Goal: Task Accomplishment & Management: Use online tool/utility

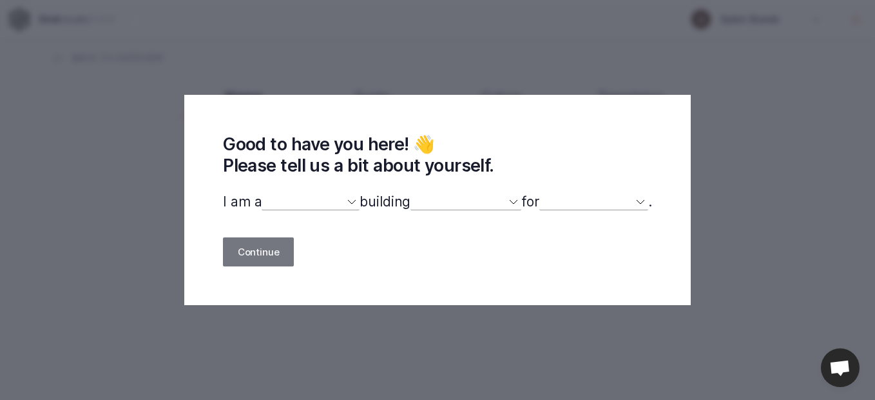
select select
click at [322, 209] on select "designer developer marketer entrepreneur maker person" at bounding box center [311, 201] width 98 height 17
select select "entrepreneur"
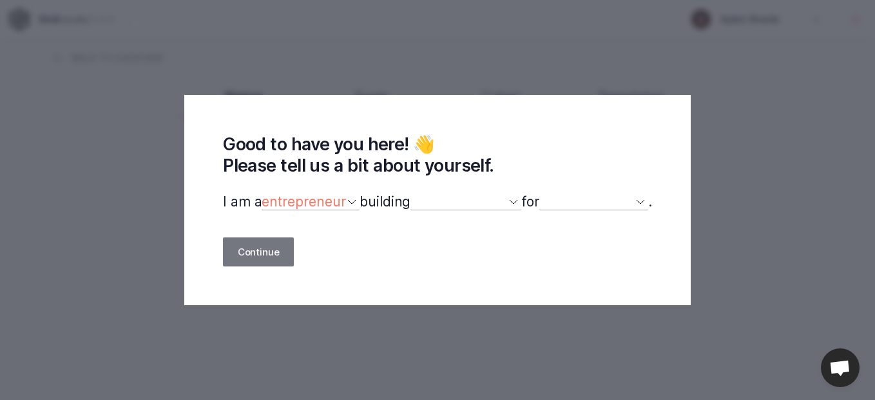
click at [262, 194] on select "designer developer marketer entrepreneur maker person" at bounding box center [311, 201] width 98 height 17
select select
click at [439, 212] on div "Good to have you here! 👋 Please tell us a bit about yourself. I am a designer d…" at bounding box center [437, 200] width 506 height 210
click at [449, 206] on select "a website(s) a portfolio a webshop(s) experiments something else" at bounding box center [465, 201] width 111 height 17
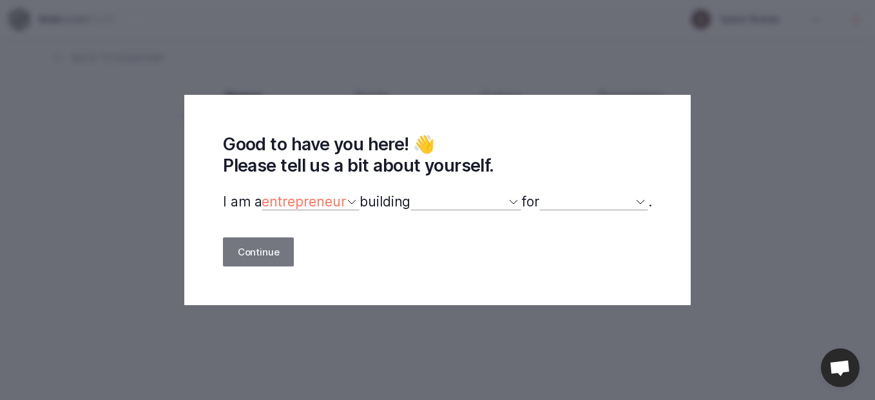
select select "website"
click at [410, 194] on select "a website(s) a portfolio a webshop(s) experiments something else" at bounding box center [465, 201] width 111 height 17
click at [572, 195] on select "myself our company a client a friend clients my dog (other)" at bounding box center [593, 201] width 109 height 17
select select "self"
click at [546, 194] on select "myself our company a client a friend clients my dog (other)" at bounding box center [593, 201] width 109 height 17
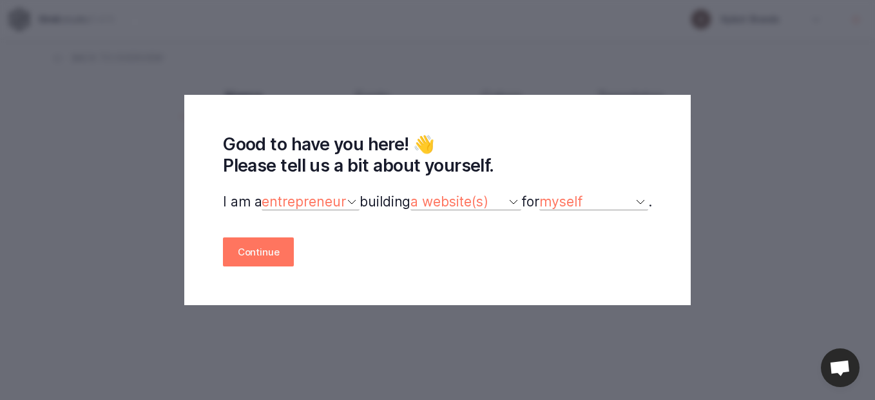
click at [637, 194] on select "myself our company a client a friend clients my dog (other)" at bounding box center [593, 201] width 109 height 17
click at [274, 251] on button "Continue" at bounding box center [258, 251] width 71 height 29
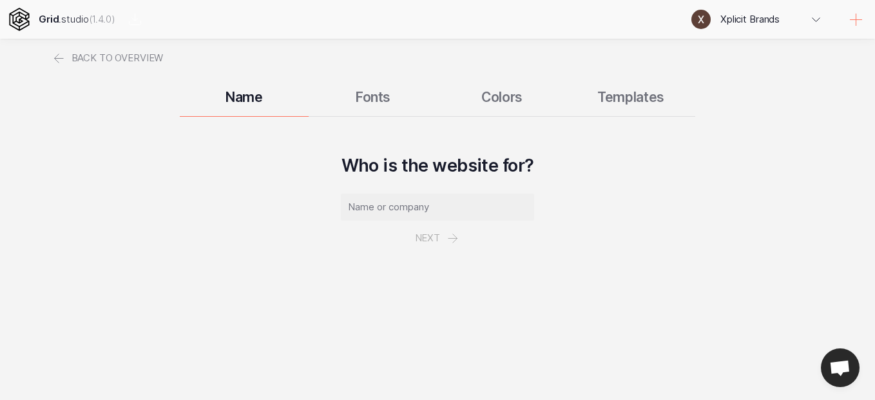
click at [381, 204] on input "text" at bounding box center [437, 206] width 193 height 27
type input "Unjusted"
click at [433, 240] on button "Next" at bounding box center [437, 237] width 75 height 35
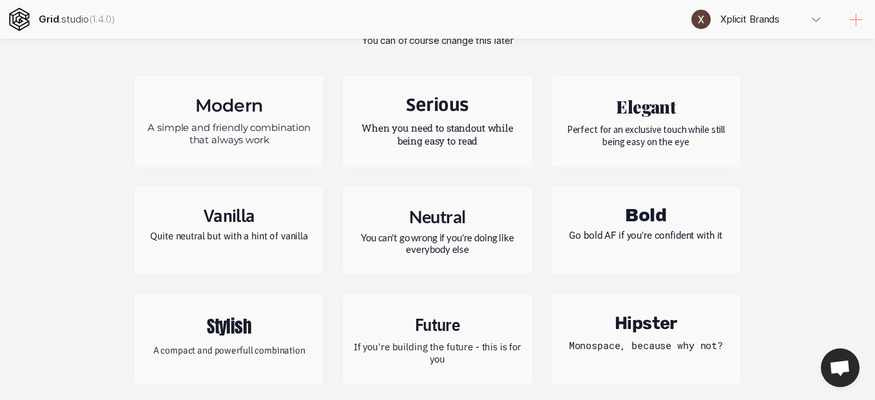
scroll to position [163, 0]
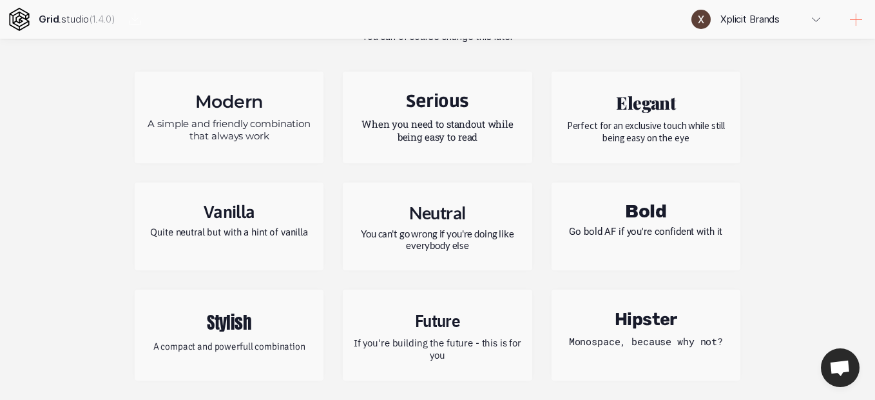
click at [238, 315] on h2 "Stylish" at bounding box center [228, 322] width 169 height 26
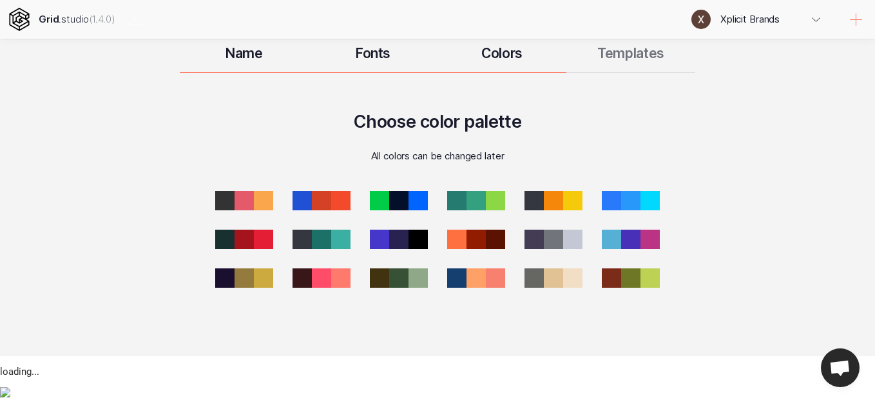
scroll to position [0, 0]
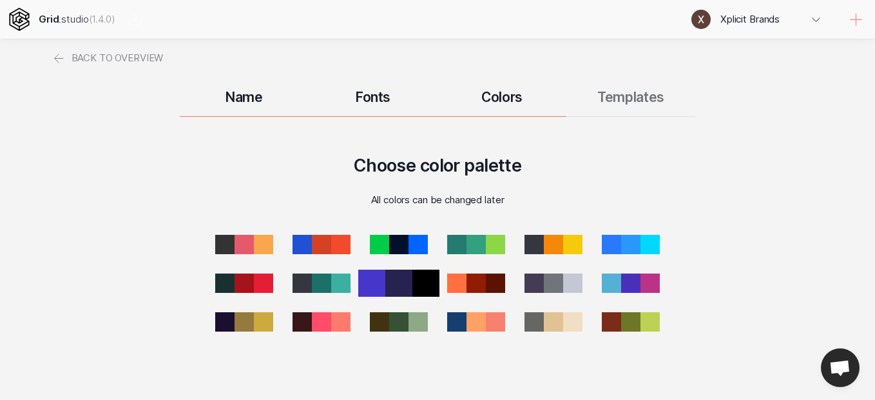
click at [399, 280] on div at bounding box center [398, 282] width 27 height 27
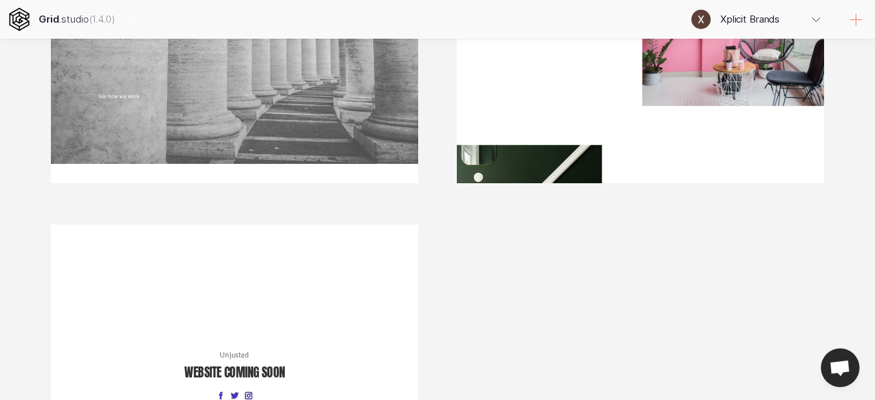
scroll to position [1472, 0]
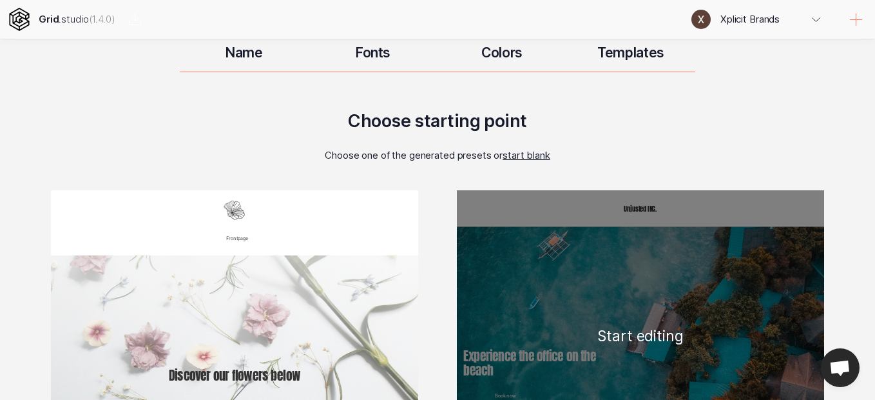
click at [565, 286] on div "Unjusted INC. Experience the office on the beach Book now Boat access Proin hen…" at bounding box center [640, 335] width 367 height 290
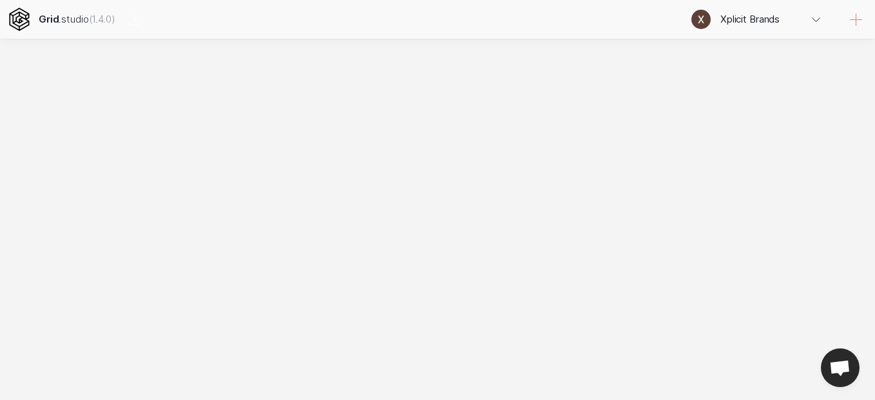
scroll to position [0, 0]
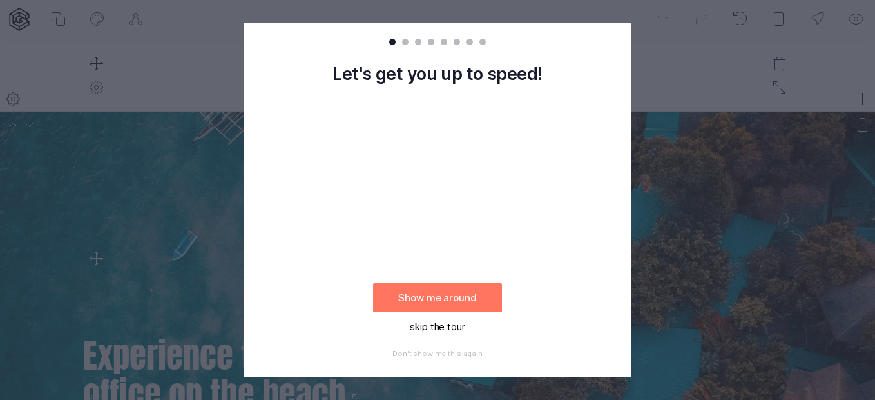
click at [447, 321] on button "skip the tour" at bounding box center [437, 326] width 129 height 29
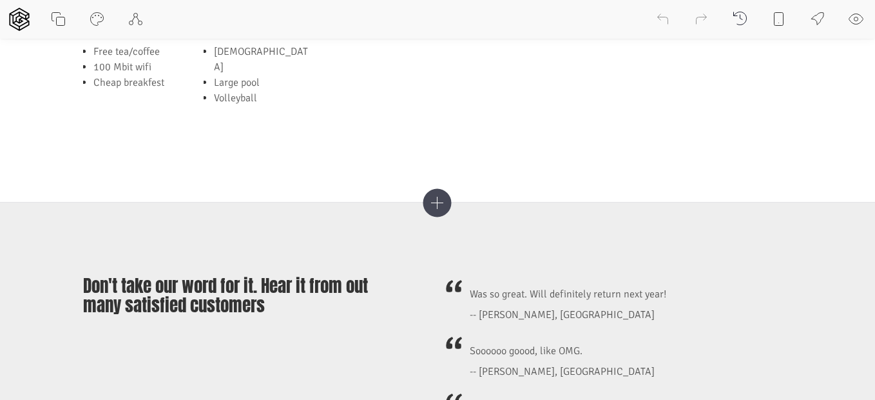
scroll to position [1418, 0]
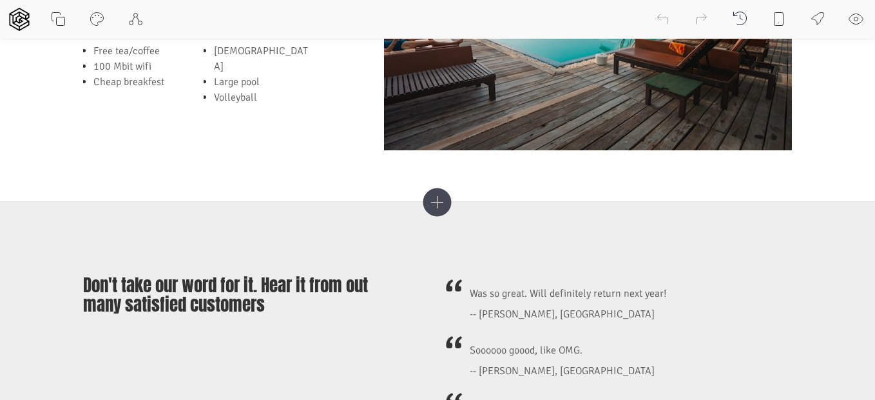
click at [858, 21] on icon at bounding box center [856, 19] width 15 height 15
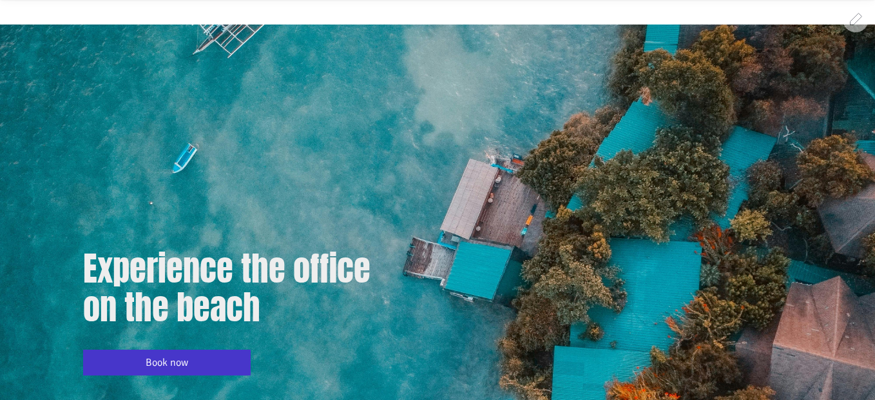
scroll to position [49, 0]
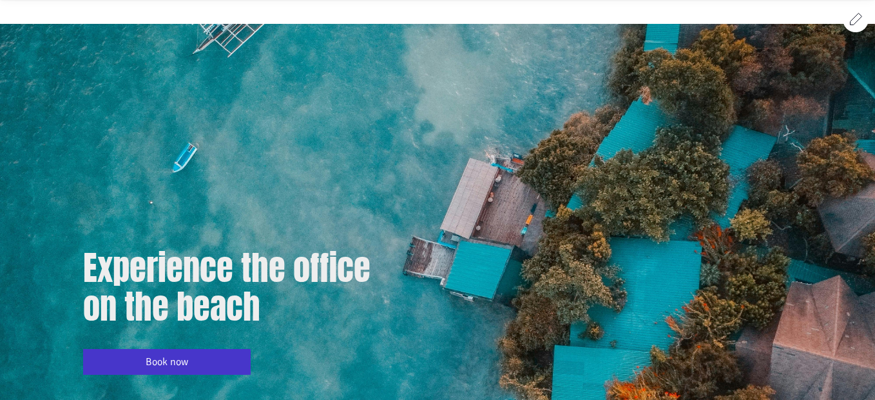
click at [855, 15] on icon at bounding box center [856, 18] width 15 height 15
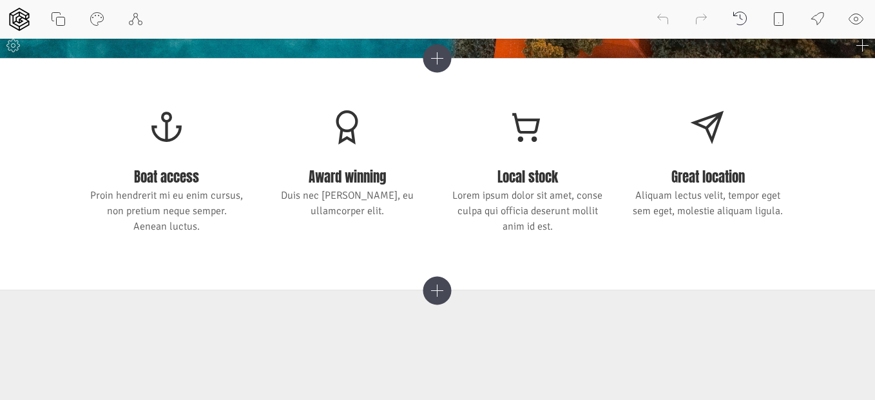
scroll to position [548, 0]
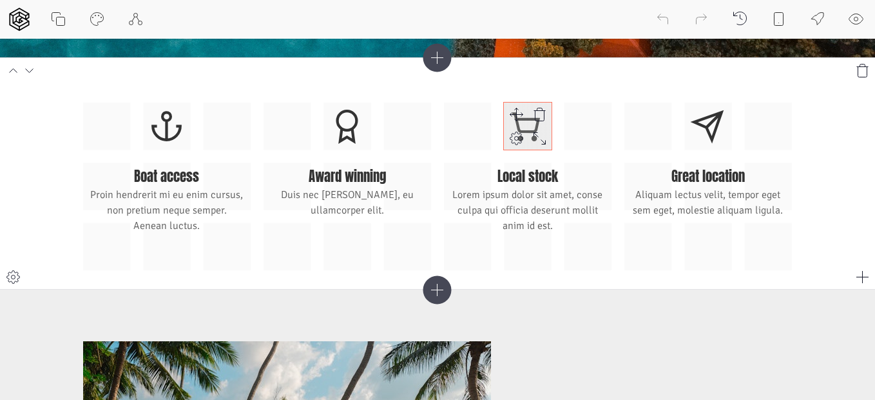
click at [517, 137] on icon at bounding box center [516, 138] width 4 height 4
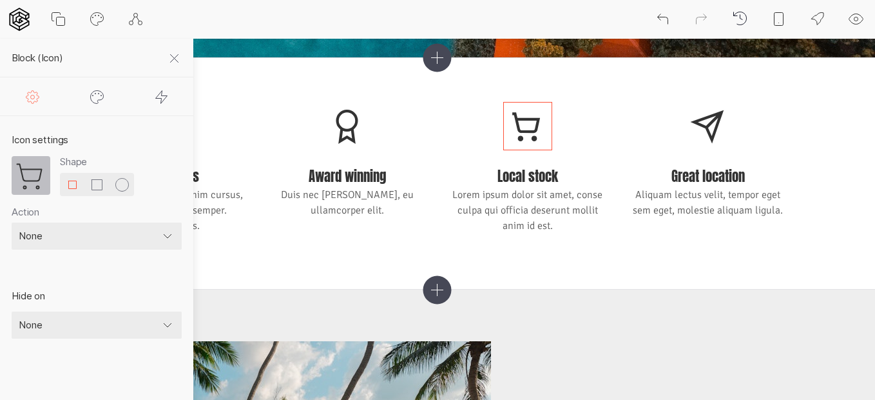
click at [43, 239] on select "None Link to page External link" at bounding box center [97, 235] width 170 height 27
click at [160, 94] on icon at bounding box center [161, 96] width 15 height 15
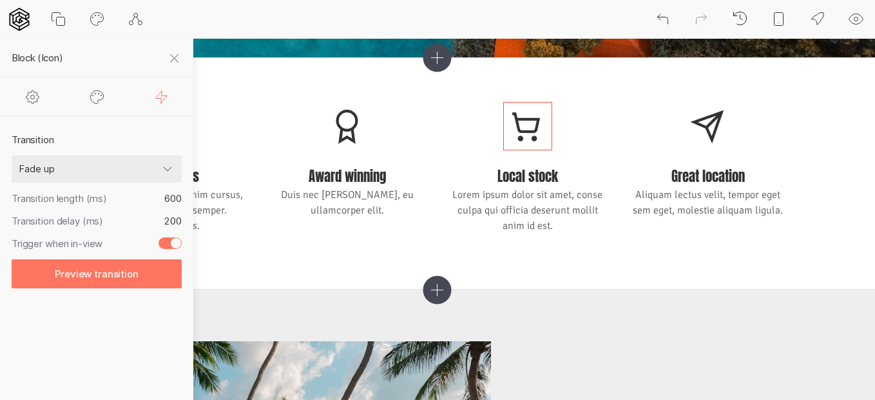
click at [145, 168] on select "None Fade Fade down Fade left Fade right Fade up Scale up Scale down Rotate lef…" at bounding box center [97, 168] width 170 height 27
select select "rotateLeft"
click at [12, 155] on select "None Fade Fade down Fade left Fade right Fade up Scale up Scale down Rotate lef…" at bounding box center [97, 168] width 170 height 27
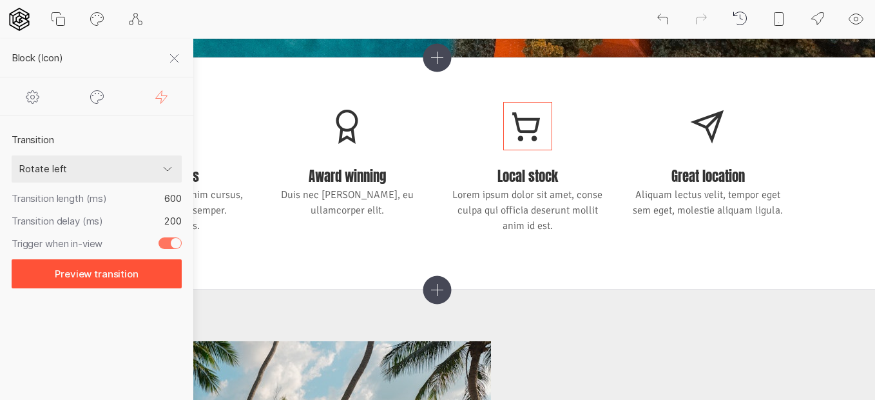
click at [128, 280] on button "Preview transition" at bounding box center [97, 273] width 170 height 29
type input "0"
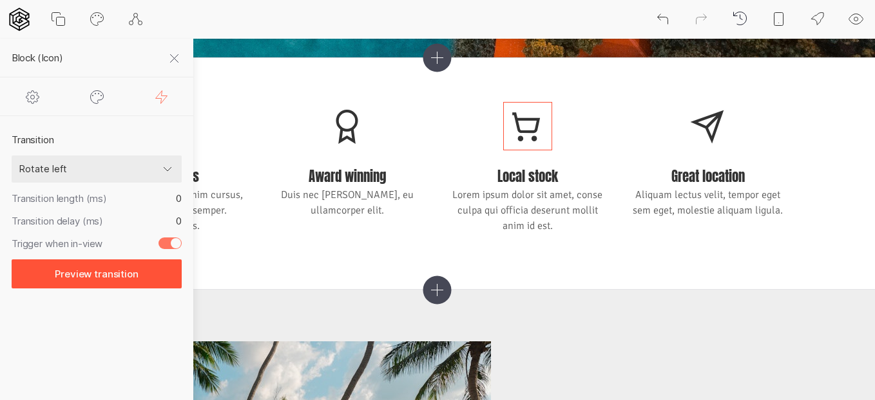
type input "200"
type input "600"
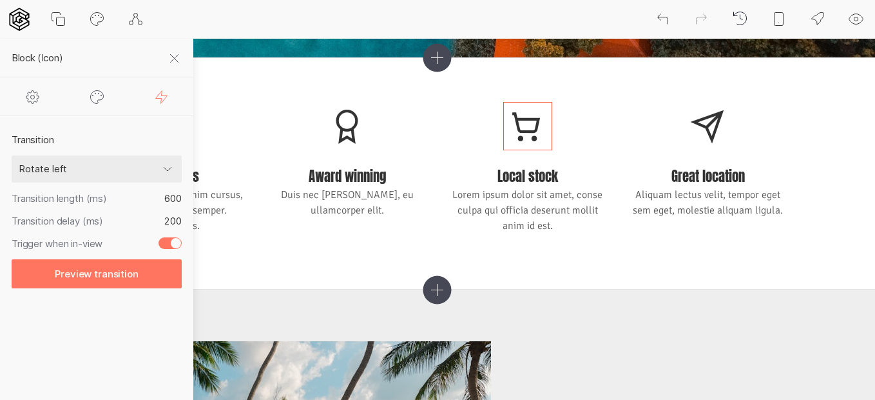
click at [119, 169] on select "None Fade Fade down Fade left Fade right Fade up Scale up Scale down Rotate lef…" at bounding box center [97, 168] width 170 height 27
select select "fadeInUp"
click at [12, 155] on select "None Fade Fade down Fade left Fade right Fade up Scale up Scale down Rotate lef…" at bounding box center [97, 168] width 170 height 27
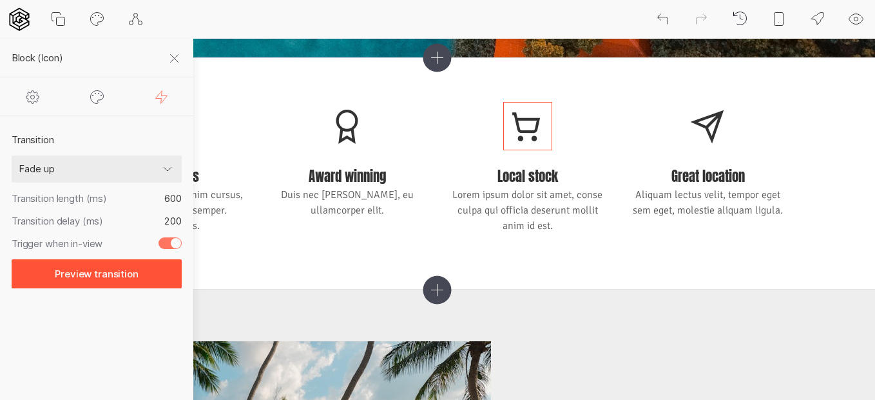
click at [101, 276] on button "Preview transition" at bounding box center [97, 273] width 170 height 29
type input "0"
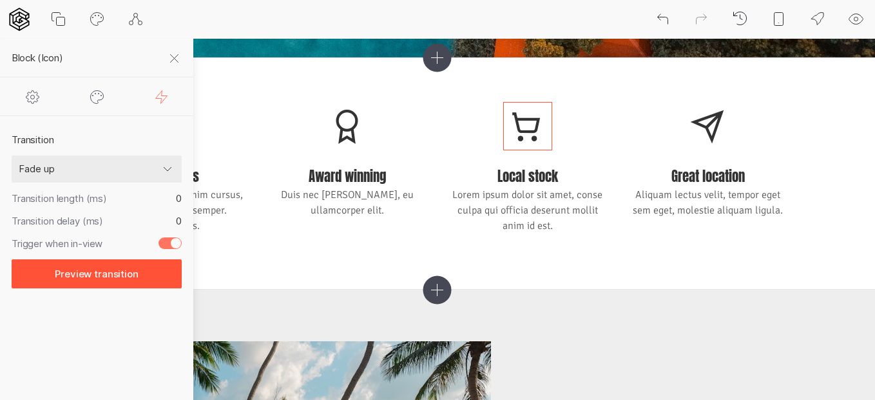
type input "200"
type input "600"
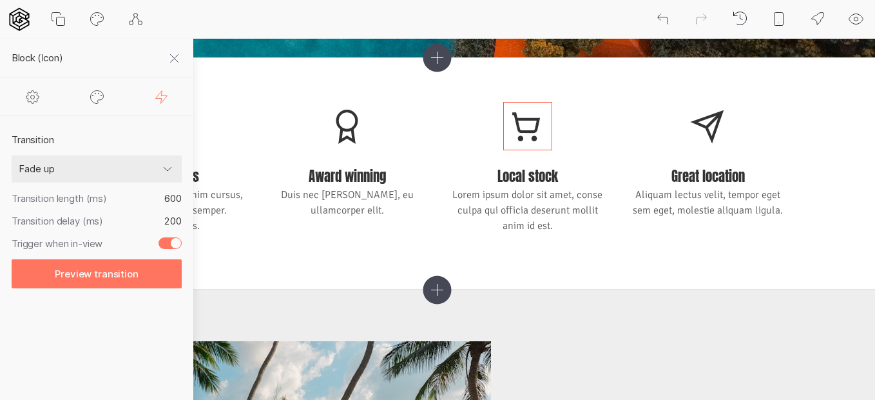
click at [30, 93] on icon at bounding box center [32, 96] width 15 height 15
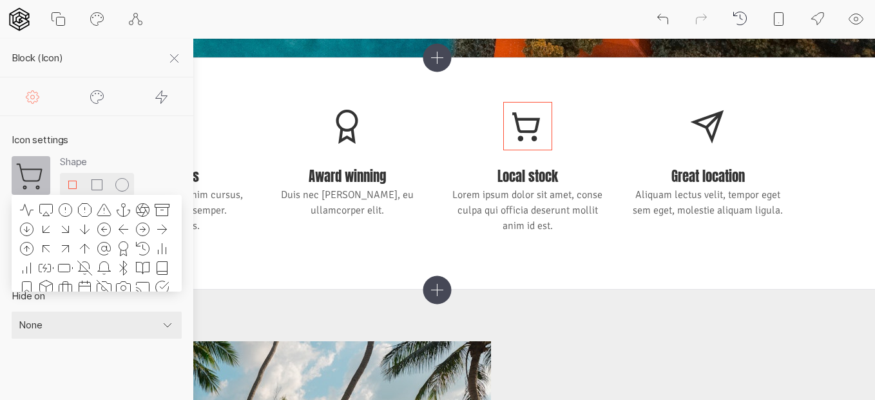
click at [31, 180] on icon at bounding box center [31, 175] width 31 height 31
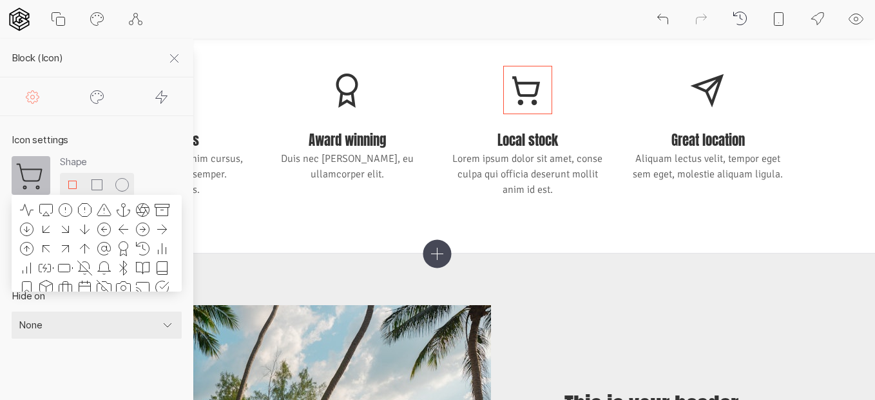
scroll to position [575, 0]
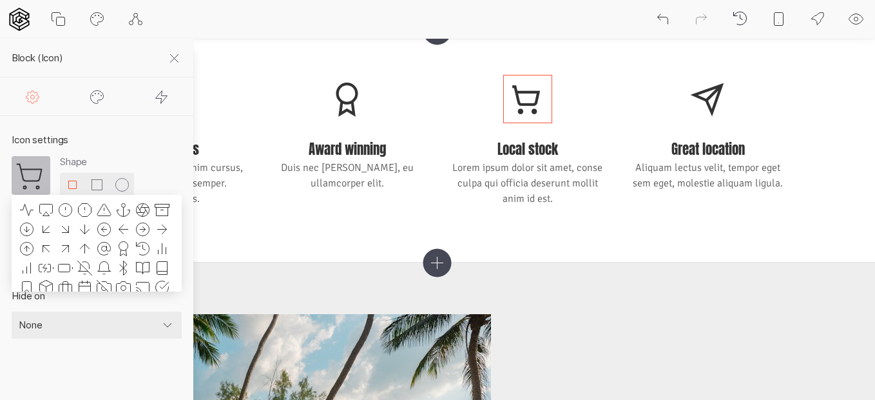
click at [427, 263] on icon at bounding box center [437, 262] width 28 height 28
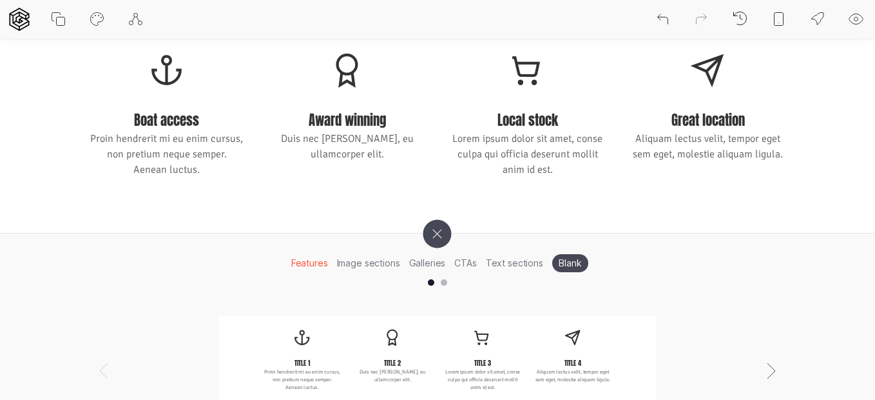
scroll to position [603, 0]
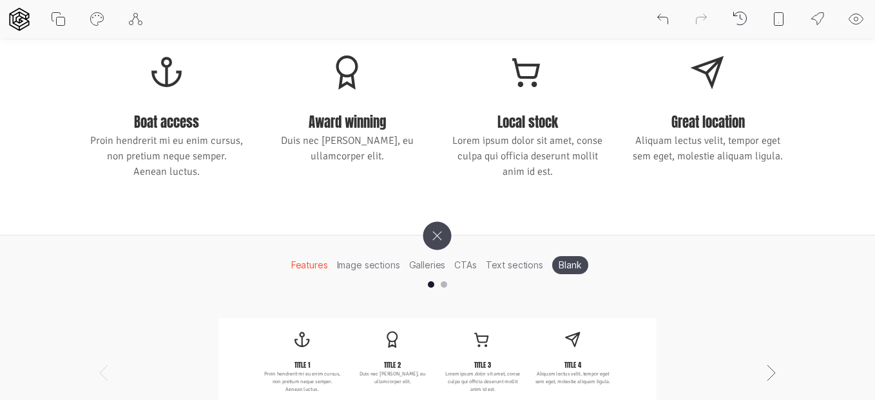
click at [438, 240] on icon at bounding box center [437, 235] width 40 height 40
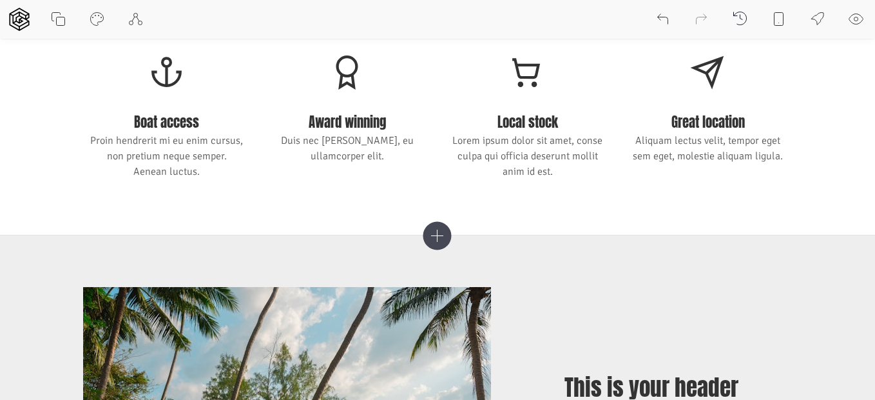
click at [438, 240] on icon at bounding box center [437, 235] width 28 height 28
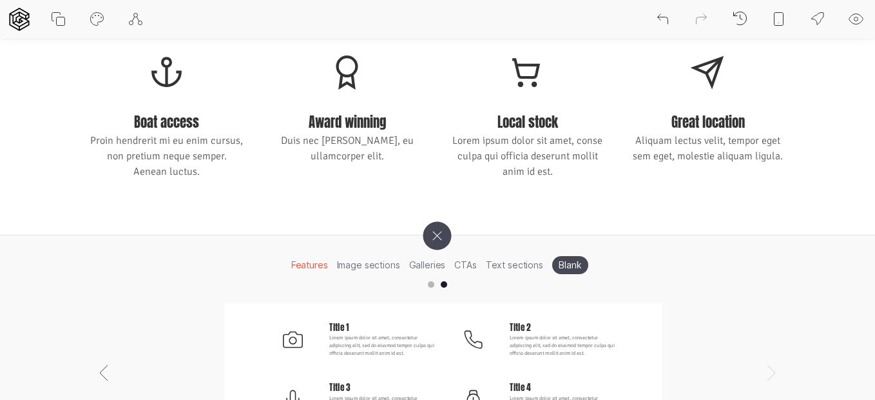
scroll to position [0, 875]
click at [368, 264] on li "Image sections" at bounding box center [369, 265] width 72 height 20
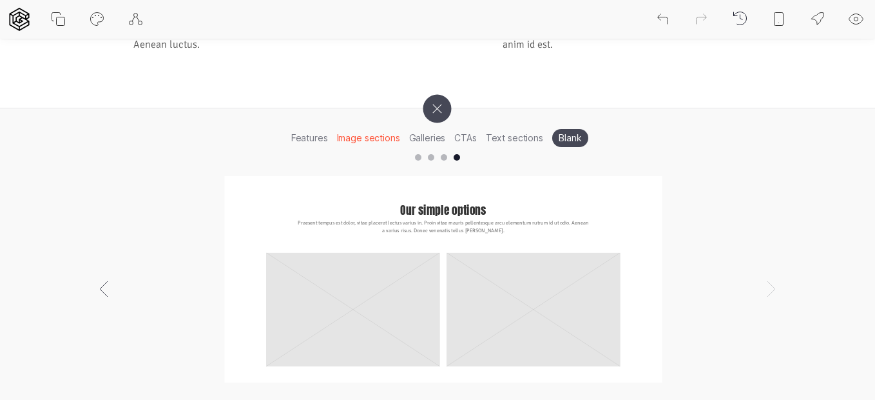
scroll to position [0, 2625]
click at [429, 145] on li "Galleries" at bounding box center [428, 138] width 46 height 20
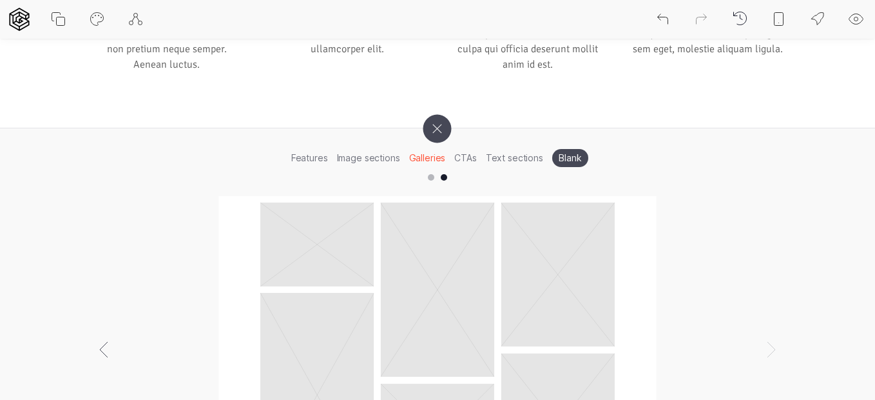
scroll to position [713, 0]
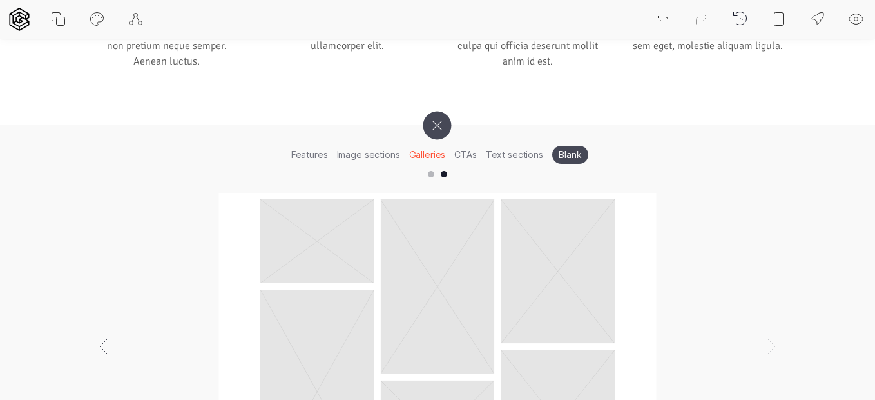
click at [467, 150] on li "CTAs" at bounding box center [465, 154] width 31 height 20
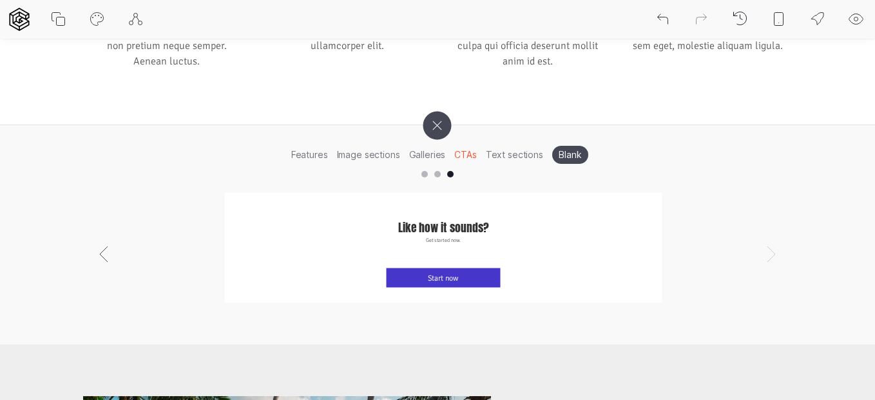
scroll to position [0, 1750]
click at [506, 153] on li "Text sections" at bounding box center [514, 154] width 66 height 20
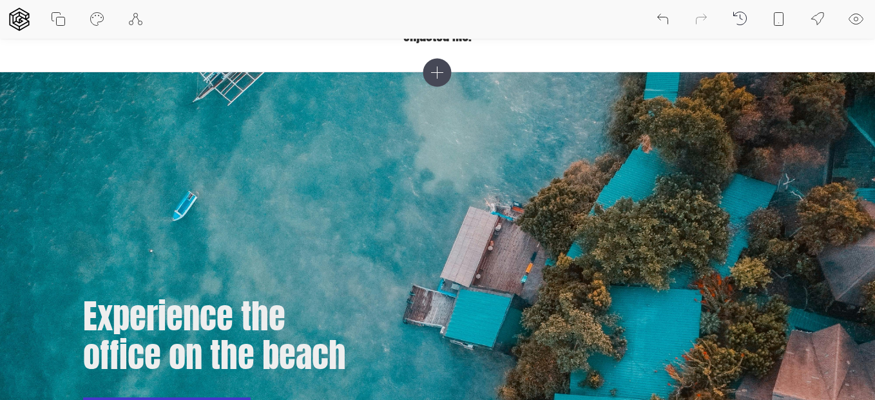
scroll to position [0, 0]
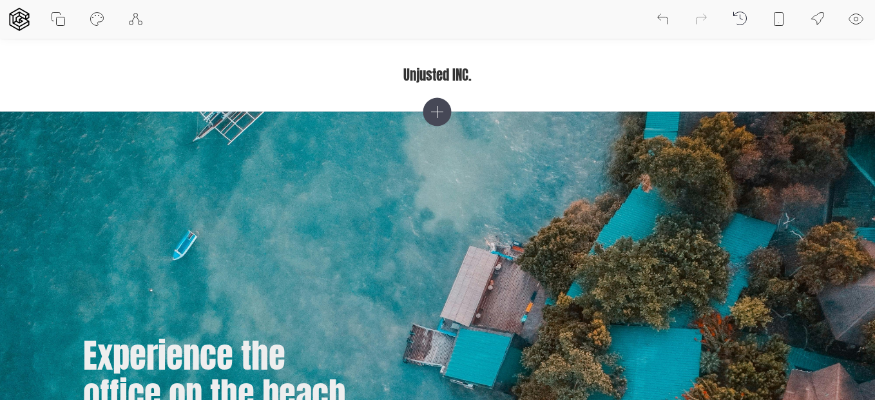
click at [780, 13] on icon at bounding box center [779, 19] width 9 height 13
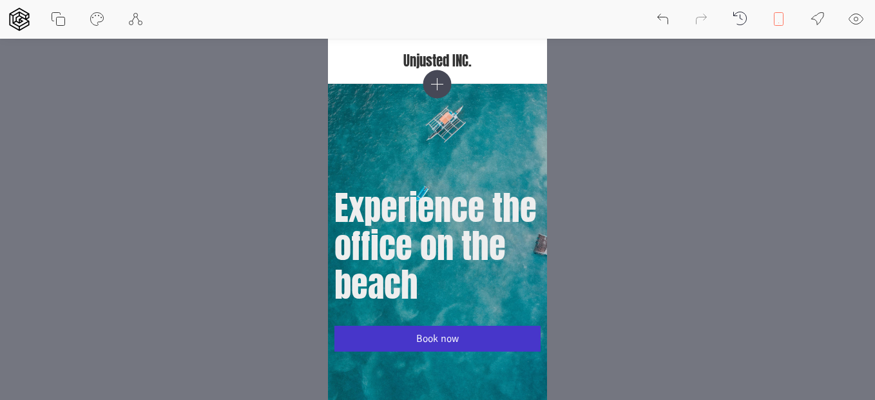
click at [813, 16] on icon at bounding box center [817, 19] width 15 height 15
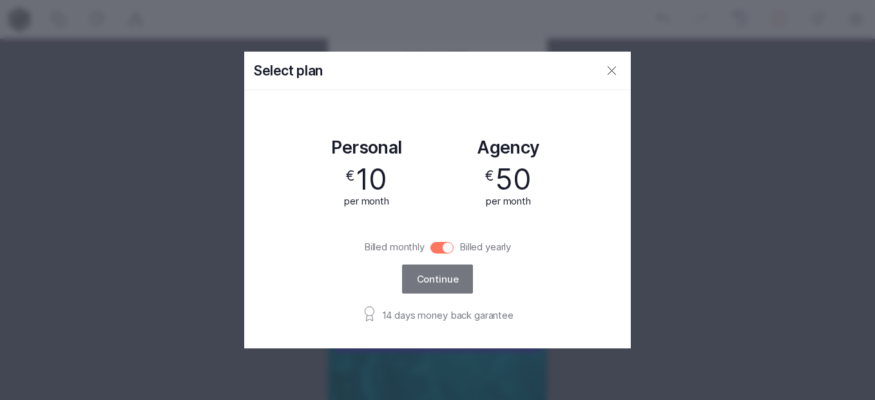
click at [608, 68] on icon at bounding box center [611, 70] width 15 height 15
